Goal: Find contact information: Find contact information

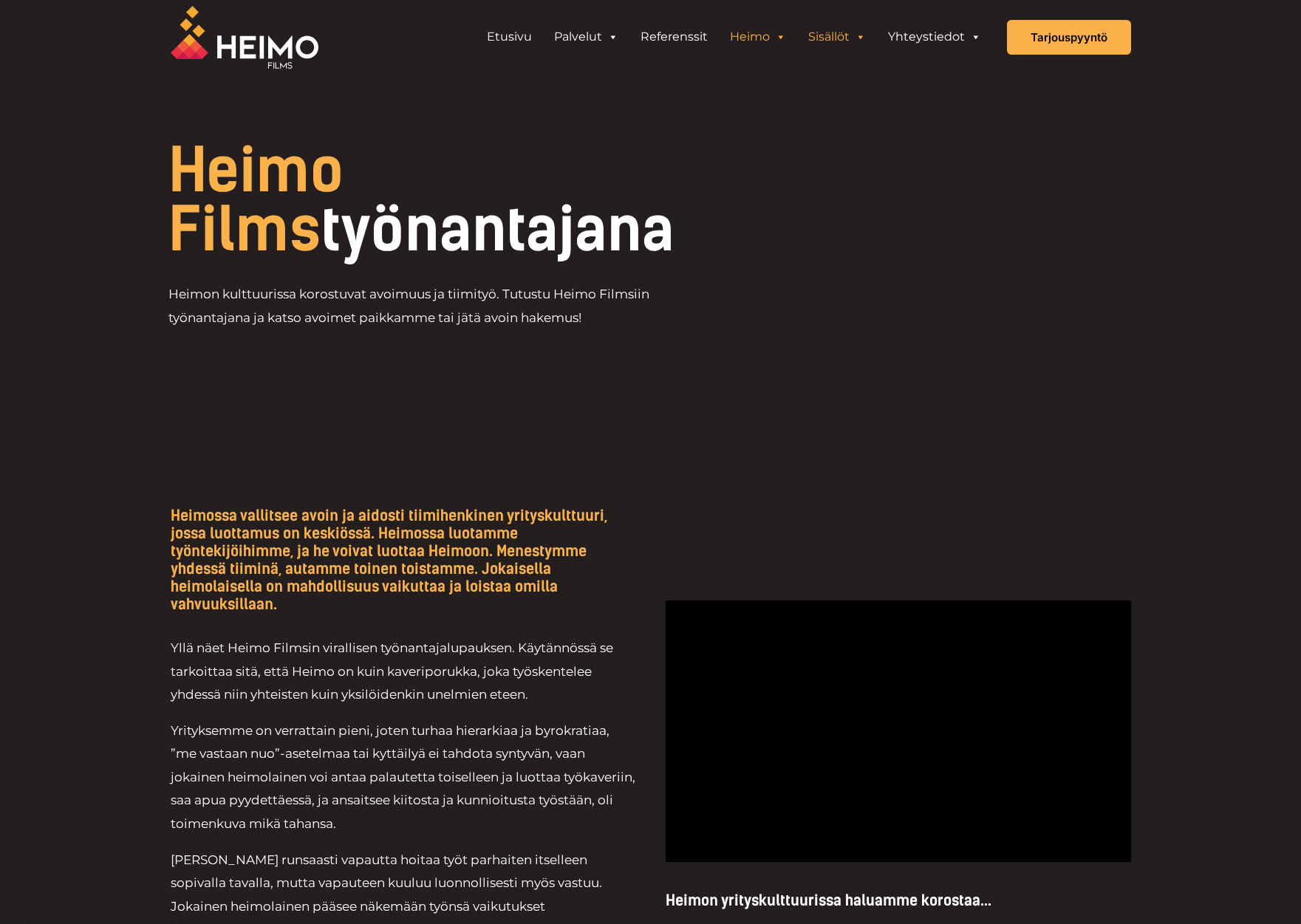
scroll to position [8, 0]
click at [565, 79] on link "Tutustu Heimoon" at bounding box center [631, 76] width 287 height 20
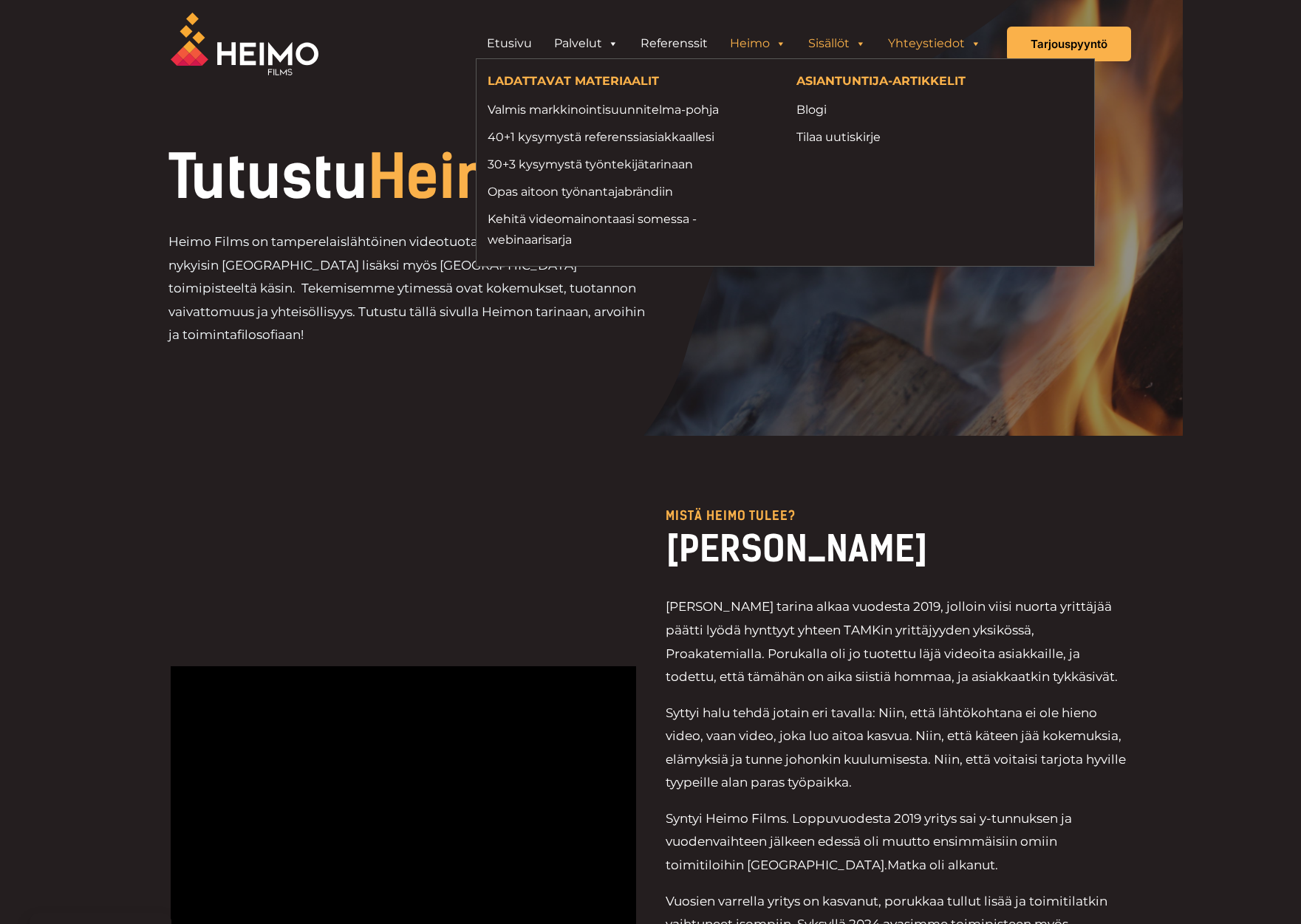
click at [919, 51] on link "Yhteystiedot" at bounding box center [934, 43] width 115 height 29
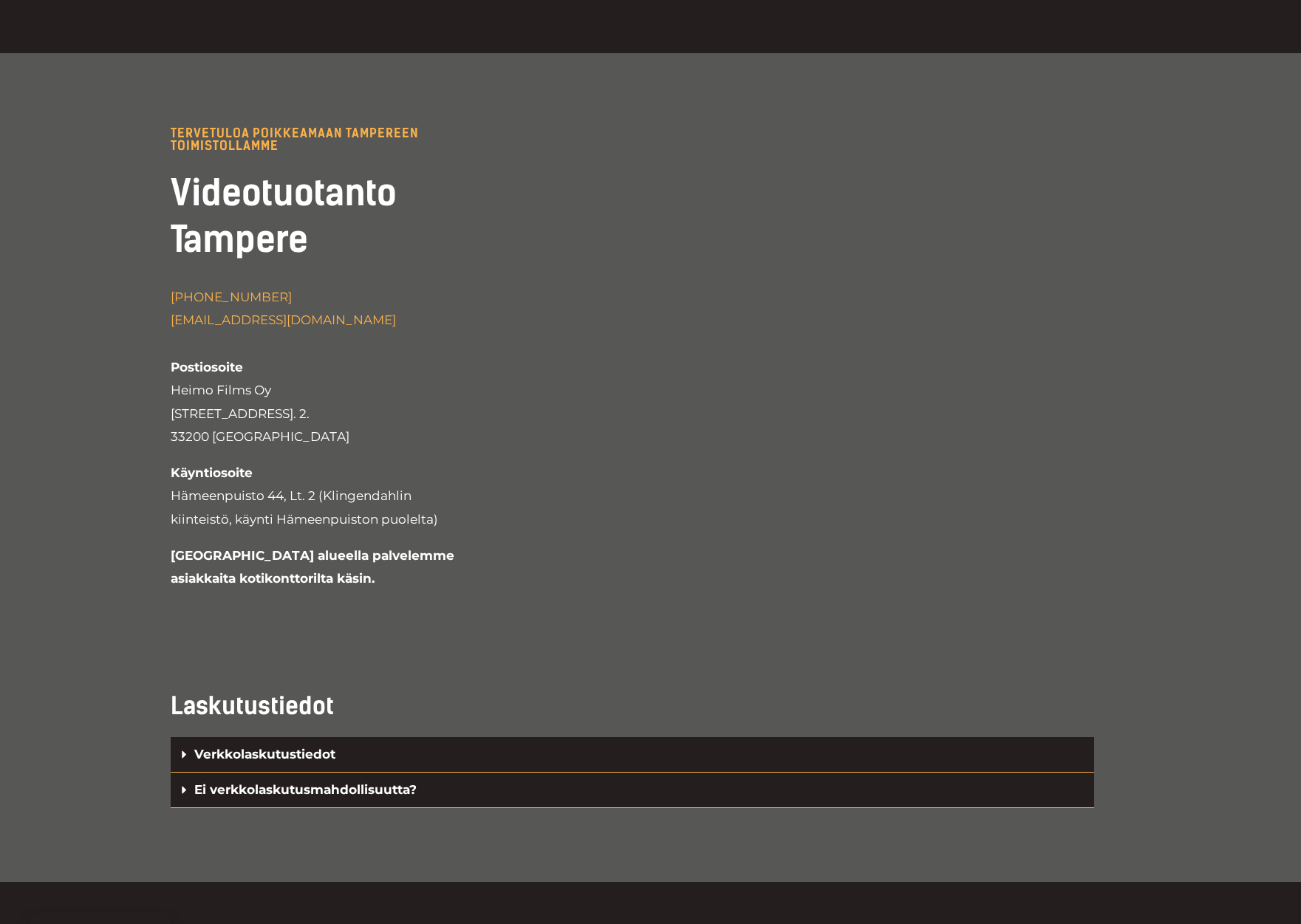
scroll to position [3093, 0]
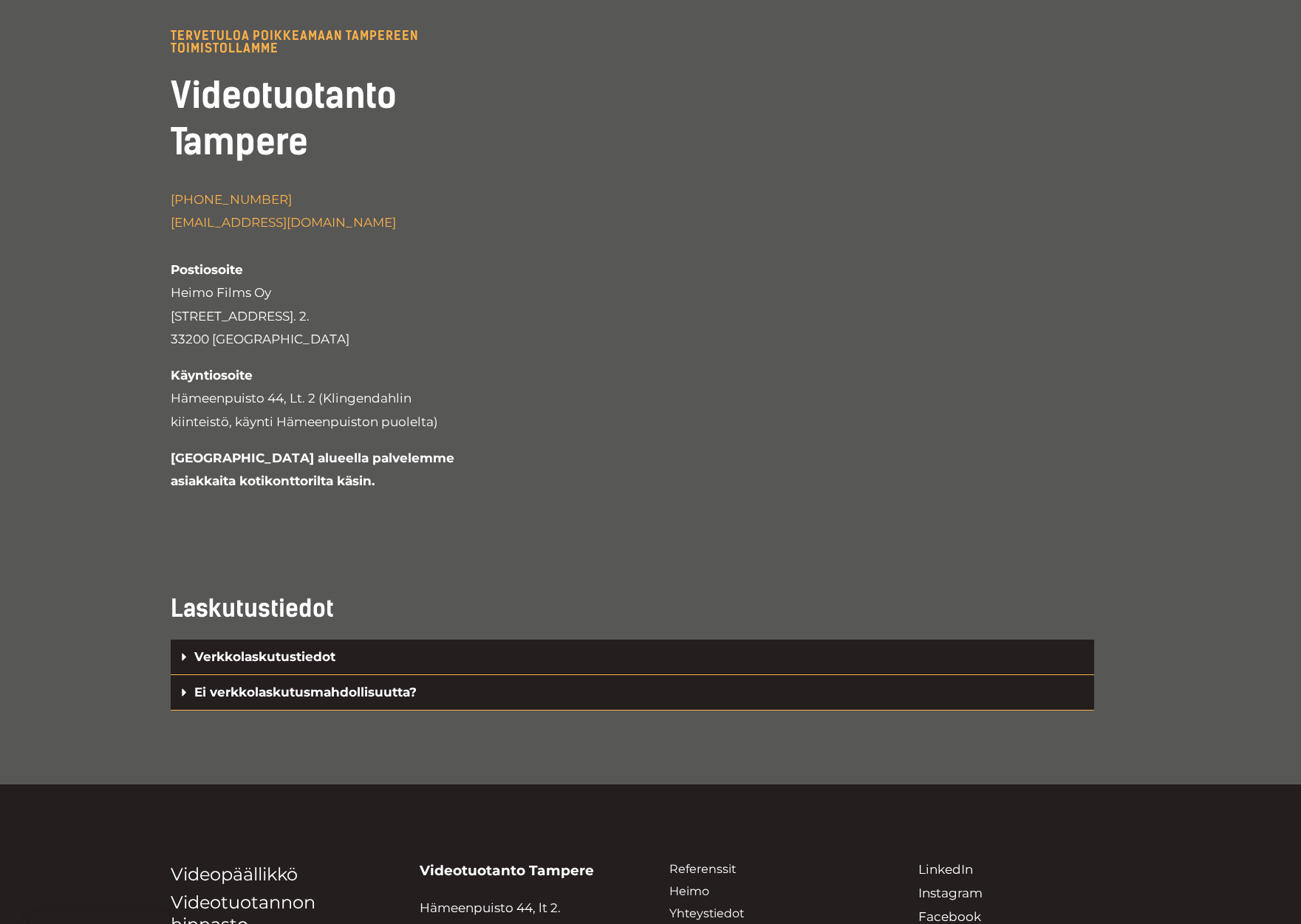
click at [314, 685] on link "Ei verkkolaskutusmahdollisuutta?" at bounding box center [305, 692] width 222 height 15
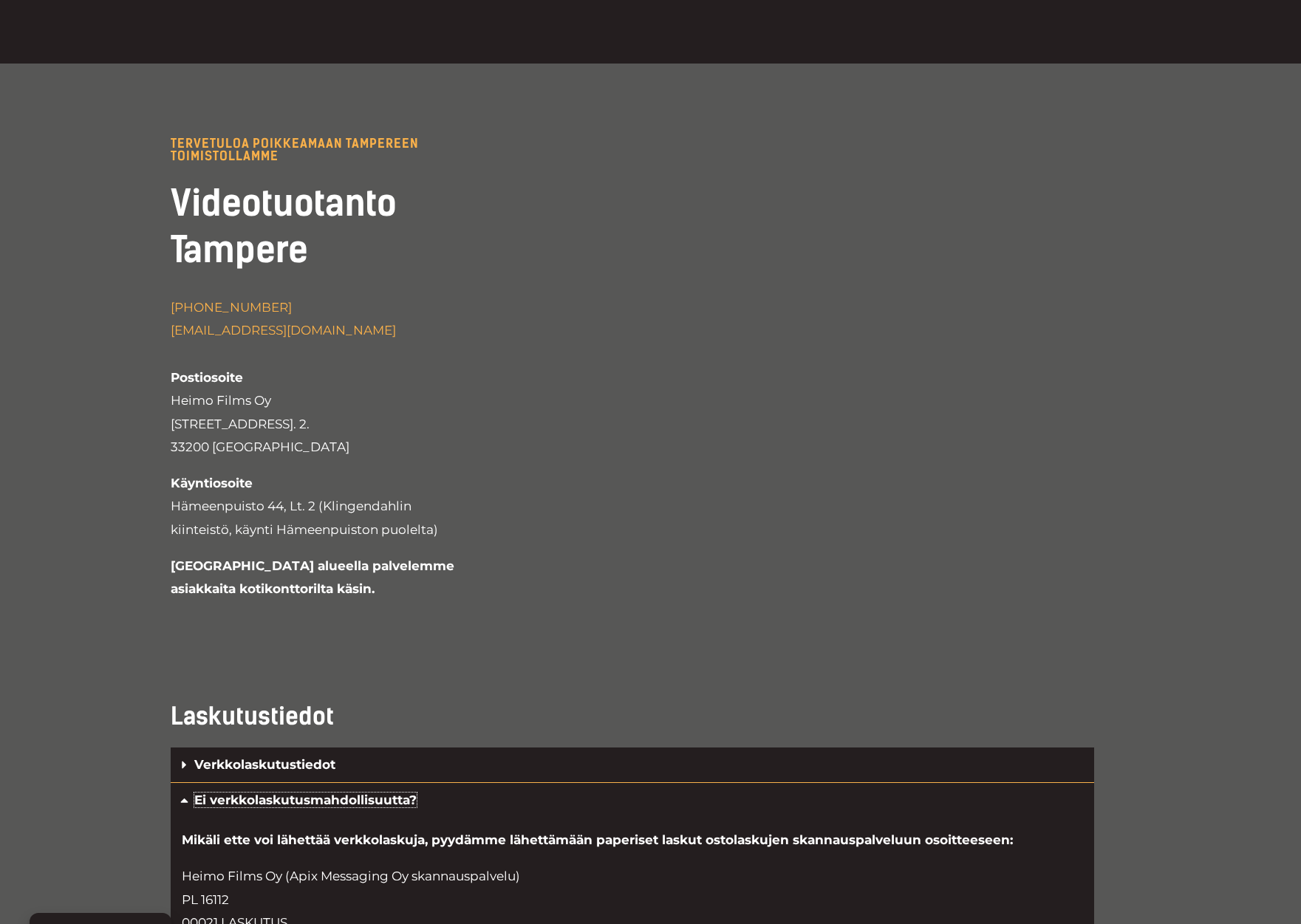
scroll to position [2991, 0]
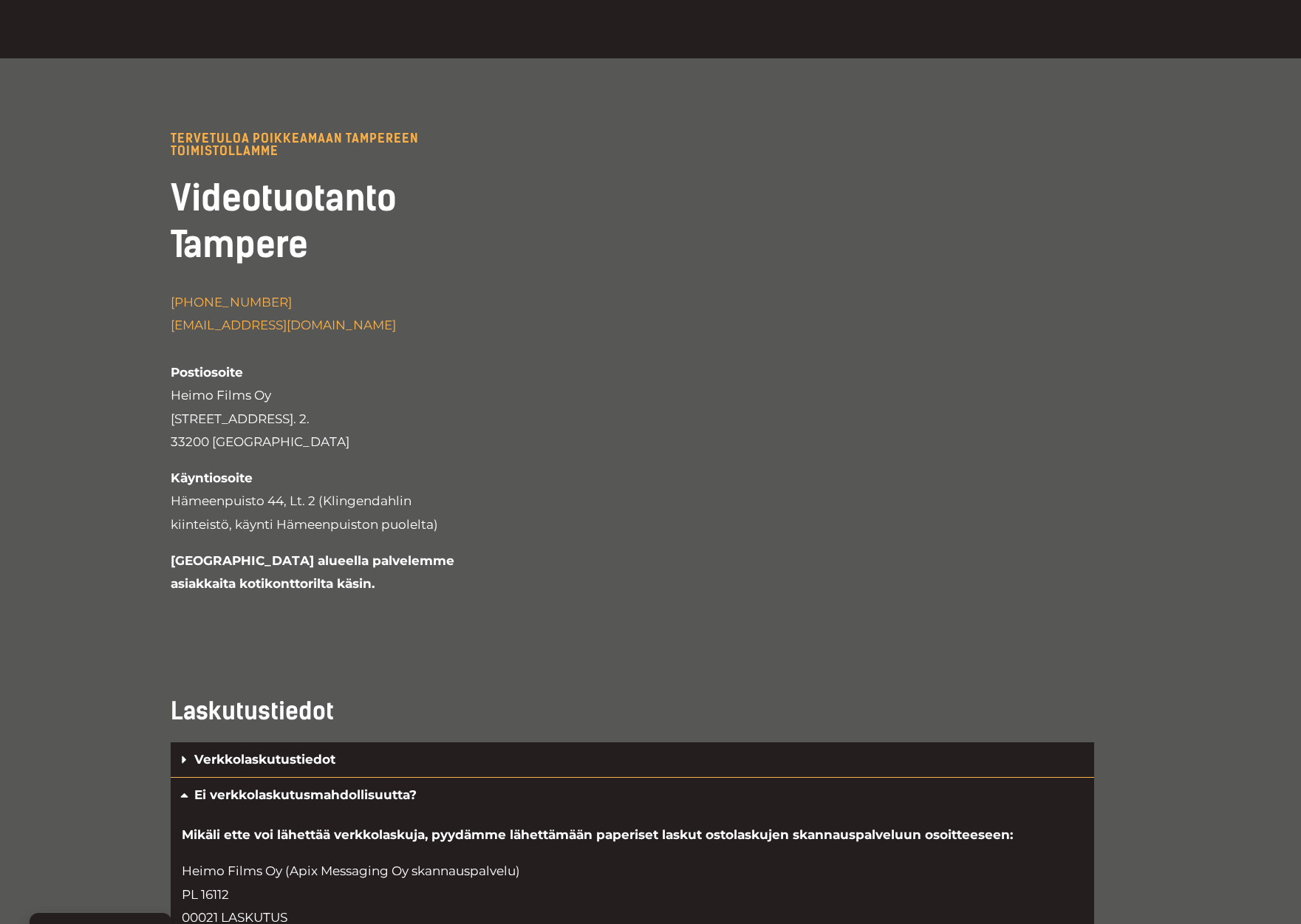
click at [296, 752] on link "Verkkolaskutustiedot" at bounding box center [265, 759] width 141 height 15
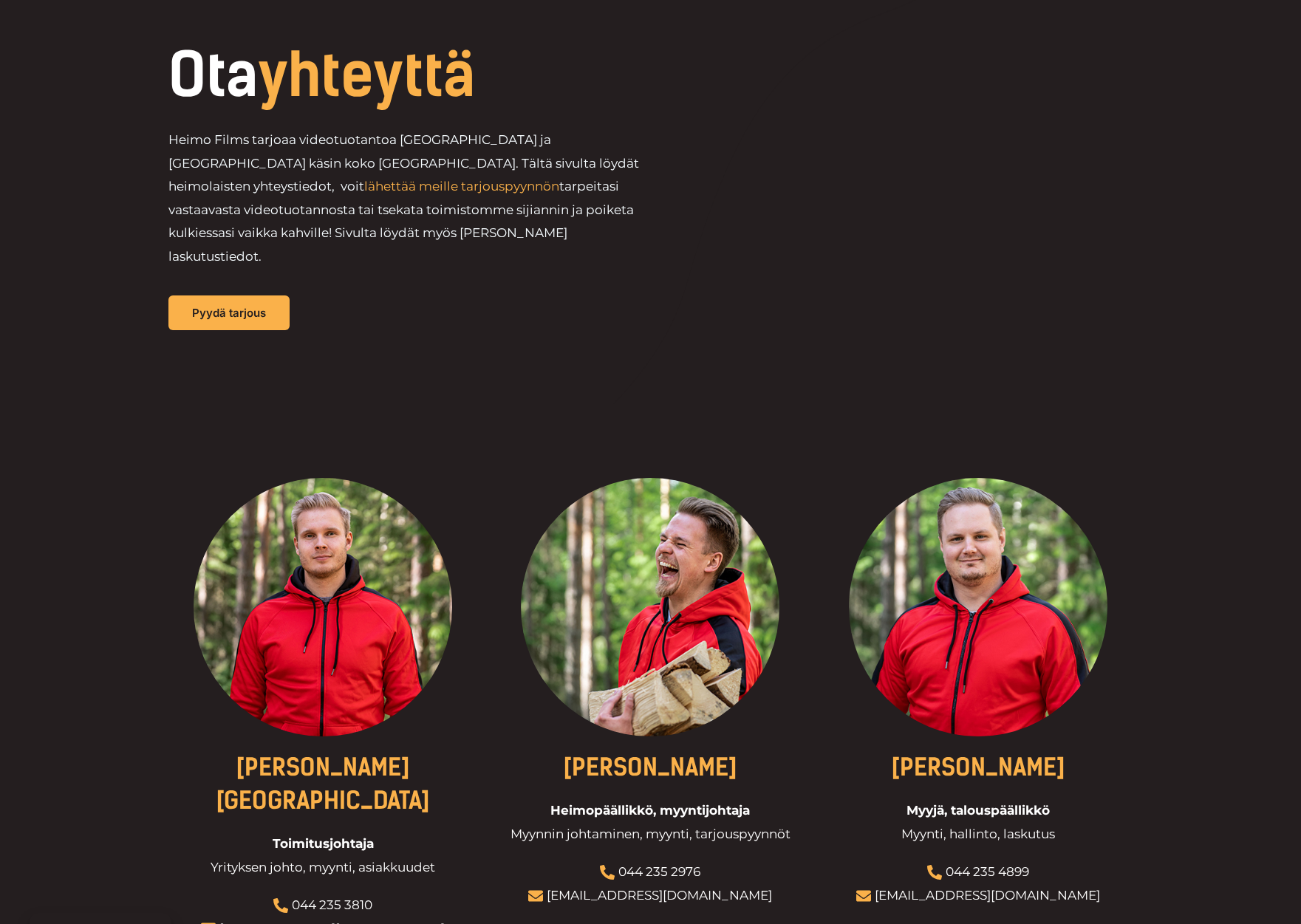
scroll to position [0, 0]
